Goal: Information Seeking & Learning: Learn about a topic

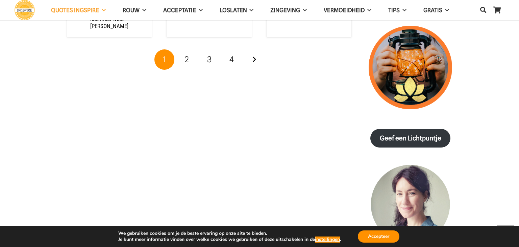
scroll to position [825, 0]
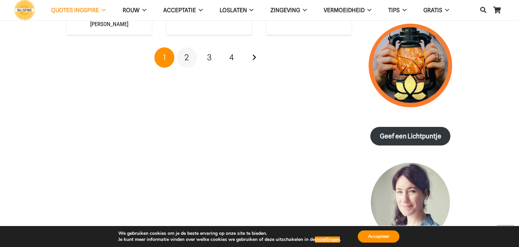
click at [188, 52] on span "2" at bounding box center [187, 57] width 4 height 10
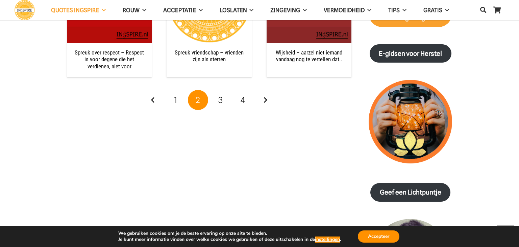
scroll to position [769, 0]
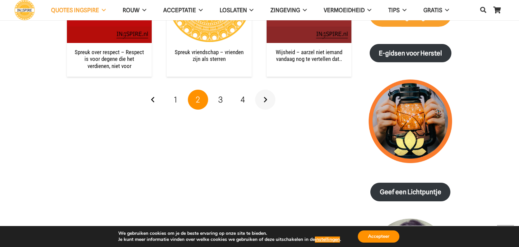
click at [265, 99] on link "Volgende" at bounding box center [265, 100] width 20 height 20
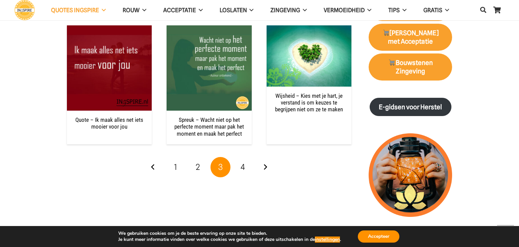
scroll to position [716, 0]
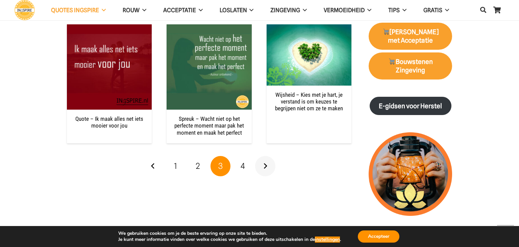
click at [263, 164] on link "Volgende" at bounding box center [265, 166] width 20 height 20
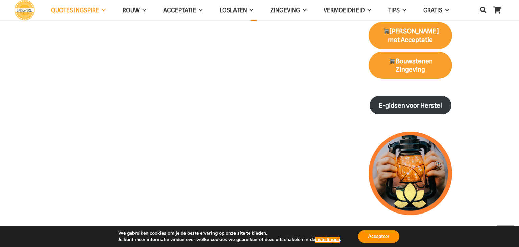
scroll to position [719, 0]
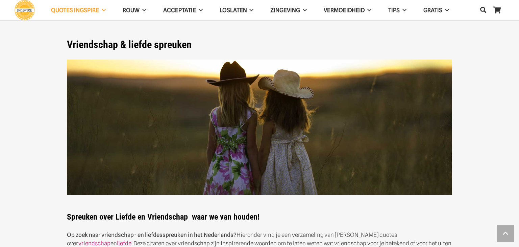
scroll to position [769, 0]
